Goal: Go to known website

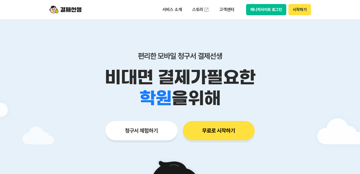
click at [265, 9] on button "매니저사이트 로그인" at bounding box center [266, 9] width 40 height 11
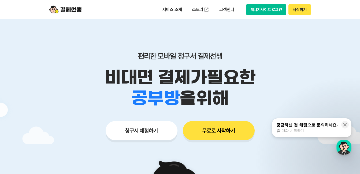
click at [267, 9] on button "매니저사이트 로그인" at bounding box center [266, 9] width 40 height 11
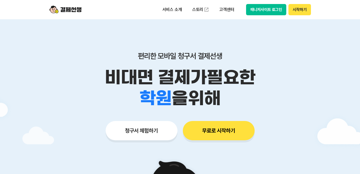
click at [259, 8] on button "매니저사이트 로그인" at bounding box center [266, 9] width 40 height 11
